Goal: Task Accomplishment & Management: Manage account settings

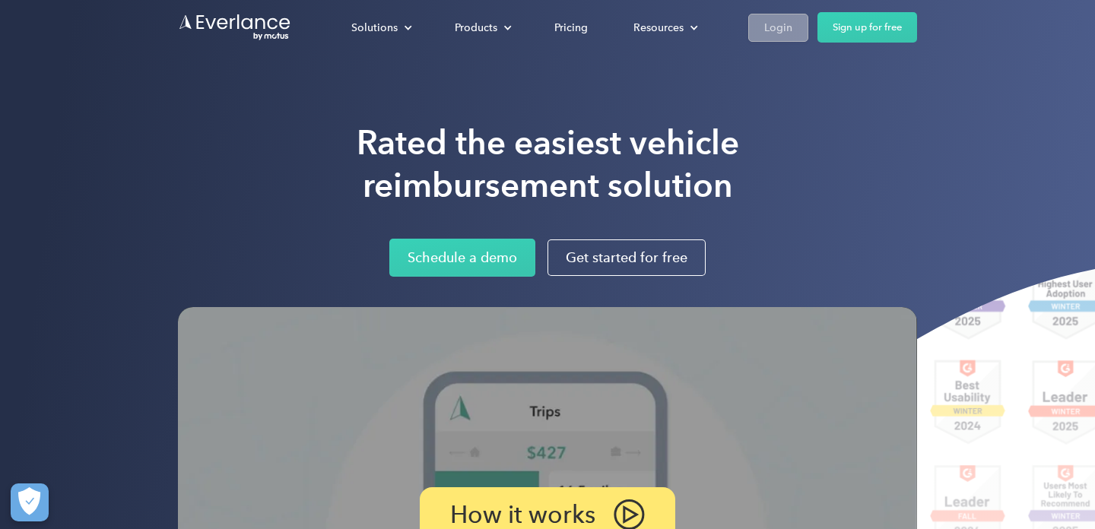
click at [786, 34] on div "Login" at bounding box center [778, 27] width 28 height 19
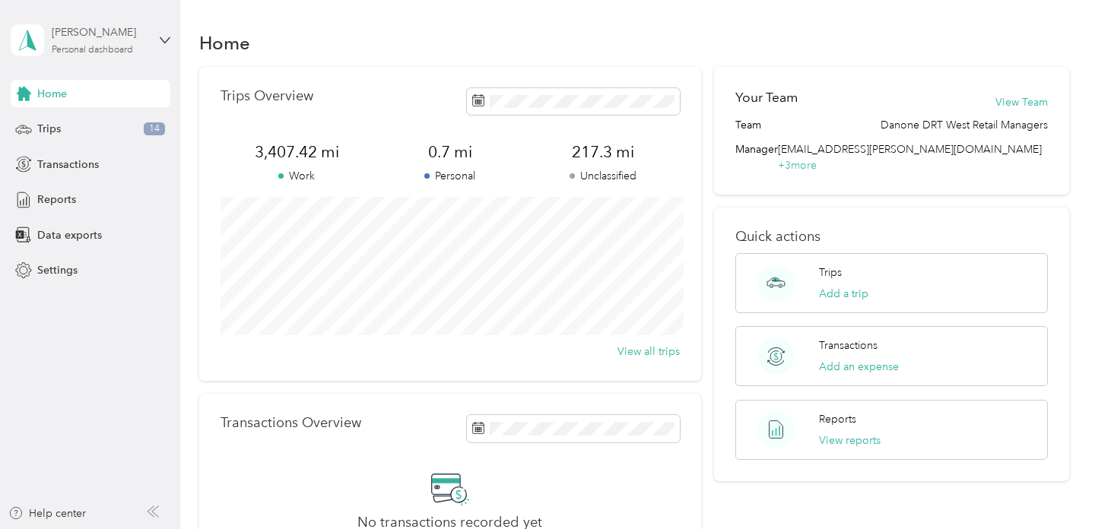
click at [110, 54] on div "Personal dashboard" at bounding box center [92, 50] width 81 height 9
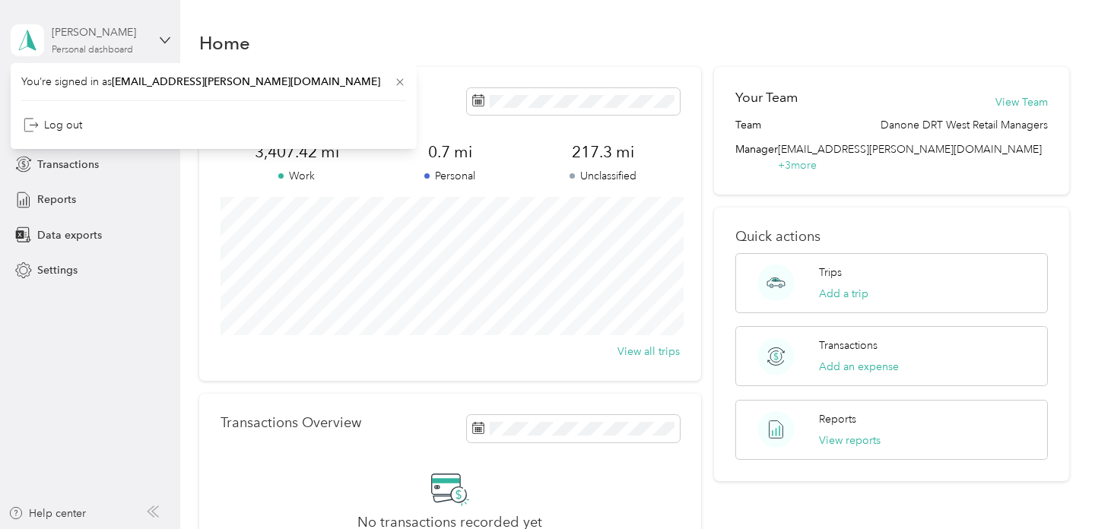
click at [111, 55] on div "Personal dashboard" at bounding box center [92, 50] width 81 height 9
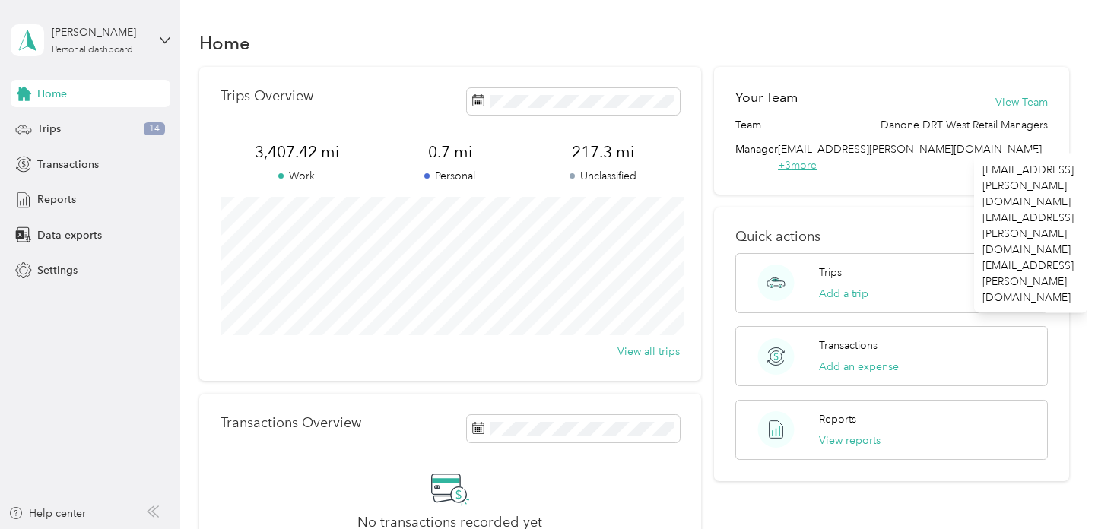
click at [817, 159] on span "+ 3 more" at bounding box center [797, 165] width 39 height 13
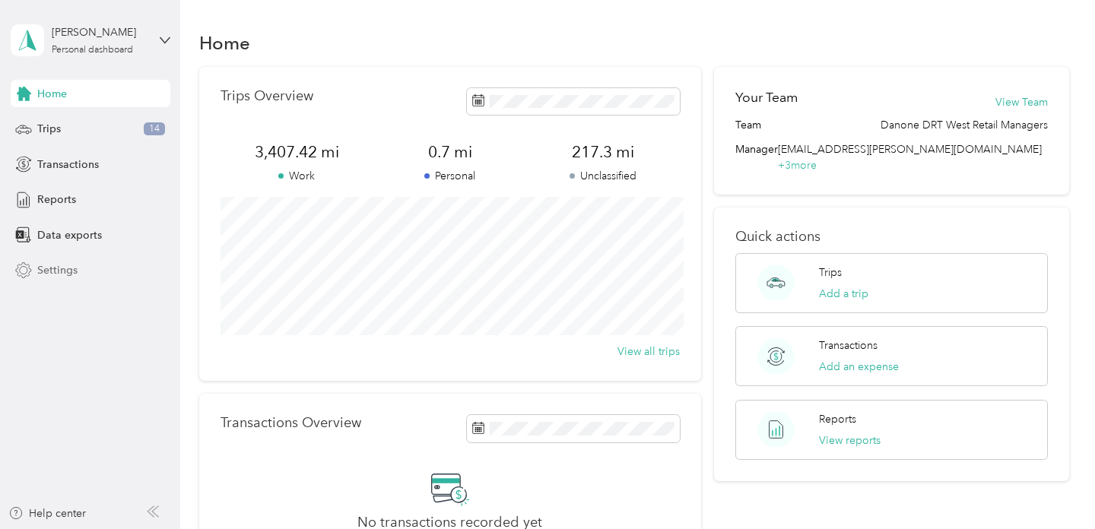
click at [62, 274] on span "Settings" at bounding box center [57, 270] width 40 height 16
